Goal: Go to known website: Go to known website

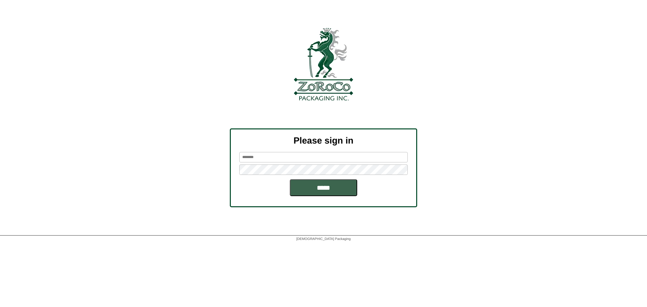
type input "********"
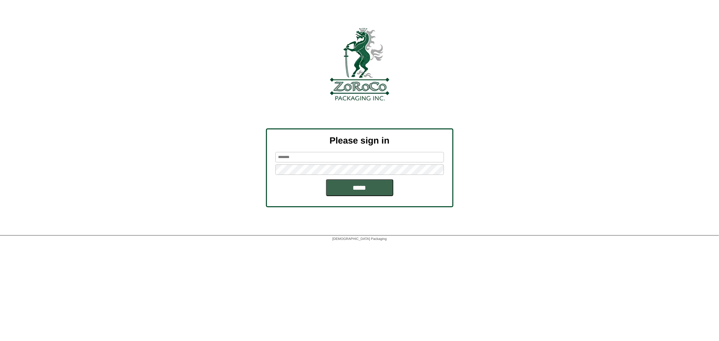
type input "********"
